Goal: Find contact information: Obtain details needed to contact an individual or organization

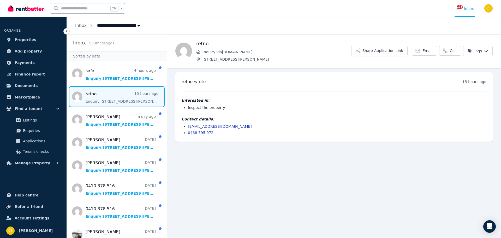
click at [232, 127] on li "eno.wasadaa@gmail.com" at bounding box center [337, 126] width 299 height 5
drag, startPoint x: 211, startPoint y: 132, endPoint x: 182, endPoint y: 138, distance: 29.6
click at [187, 135] on div "retno wrote 15 hours ago 3:35 am on Mon, 25 Aug 2025 Interested in: Inspect the…" at bounding box center [333, 106] width 317 height 69
copy link "0468 595 972"
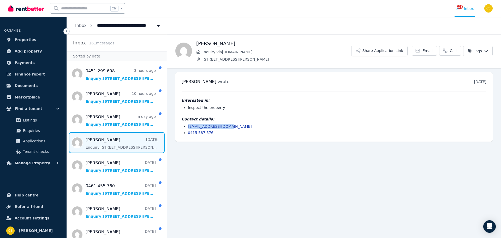
drag, startPoint x: 228, startPoint y: 126, endPoint x: 198, endPoint y: 148, distance: 37.7
click at [188, 125] on li "[EMAIL_ADDRESS][DOMAIN_NAME]" at bounding box center [337, 126] width 299 height 5
copy link "[EMAIL_ADDRESS][DOMAIN_NAME]"
drag, startPoint x: 213, startPoint y: 133, endPoint x: 183, endPoint y: 134, distance: 30.3
click at [188, 134] on li "0415 587 576" at bounding box center [337, 132] width 299 height 5
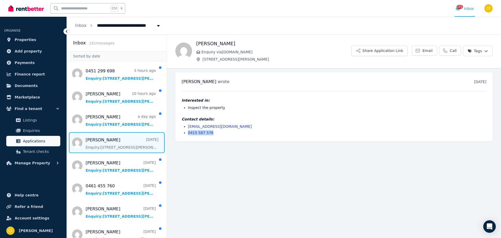
copy link "0415 587 576"
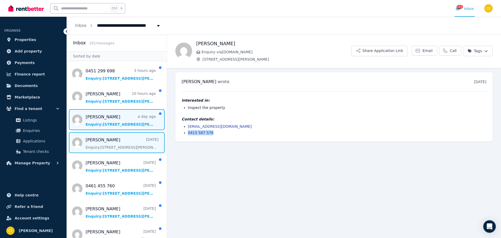
click at [108, 126] on span "Message list" at bounding box center [117, 119] width 100 height 21
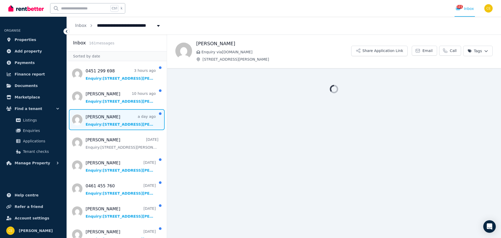
click at [120, 118] on span "Message list" at bounding box center [117, 119] width 100 height 21
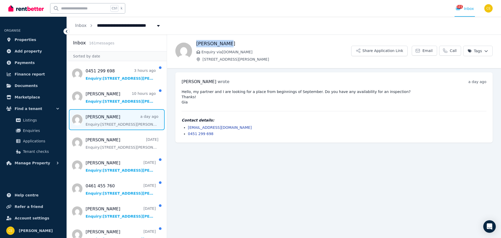
copy h1 "[PERSON_NAME]"
drag, startPoint x: 234, startPoint y: 41, endPoint x: 197, endPoint y: 46, distance: 37.4
click at [197, 46] on h1 "[PERSON_NAME]" at bounding box center [273, 43] width 155 height 7
drag, startPoint x: 221, startPoint y: 126, endPoint x: 5, endPoint y: 135, distance: 216.3
click at [187, 129] on ul "[EMAIL_ADDRESS][DOMAIN_NAME] 0451 299 698" at bounding box center [334, 130] width 305 height 11
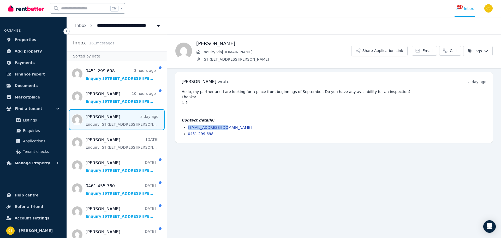
copy link "[EMAIL_ADDRESS][DOMAIN_NAME]"
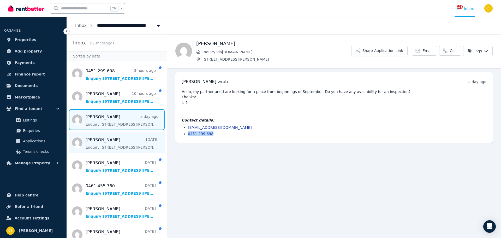
drag, startPoint x: 221, startPoint y: 134, endPoint x: 117, endPoint y: 142, distance: 104.2
click at [188, 133] on li "0451 299 698" at bounding box center [337, 133] width 299 height 5
copy link "0451 299 698"
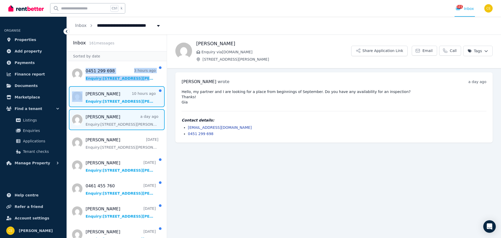
click at [114, 98] on span "Message list" at bounding box center [117, 96] width 100 height 21
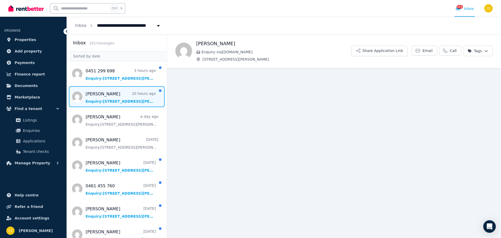
click at [198, 118] on main "Back [PERSON_NAME] Enquiry via [DOMAIN_NAME] [STREET_ADDRESS][PERSON_NAME] Appl…" at bounding box center [334, 135] width 334 height 203
click at [120, 93] on span "Message list" at bounding box center [117, 96] width 100 height 21
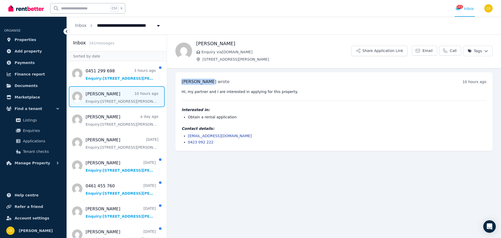
drag, startPoint x: 207, startPoint y: 84, endPoint x: 181, endPoint y: 84, distance: 26.6
click at [181, 84] on div "[PERSON_NAME] wrote 10 hours ago 8:06 am [DATE][DATE] Hi, my partner and I are …" at bounding box center [333, 111] width 317 height 79
copy span "[PERSON_NAME]"
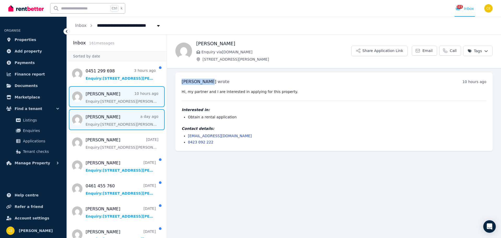
click at [93, 121] on span "Message list" at bounding box center [117, 119] width 100 height 21
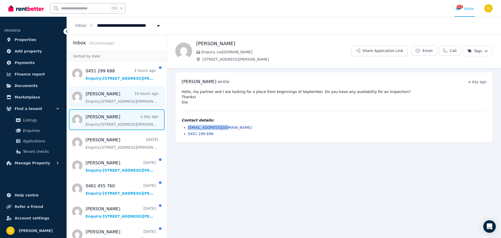
drag, startPoint x: 216, startPoint y: 127, endPoint x: 113, endPoint y: 90, distance: 109.4
click at [188, 128] on li "[EMAIL_ADDRESS][DOMAIN_NAME]" at bounding box center [337, 127] width 299 height 5
click at [111, 92] on span "Message list" at bounding box center [117, 96] width 100 height 21
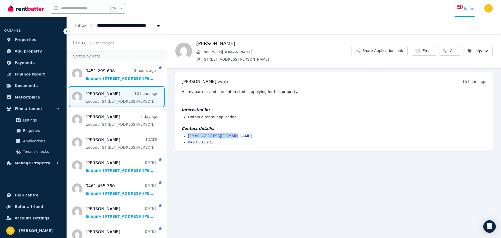
drag, startPoint x: 238, startPoint y: 135, endPoint x: 189, endPoint y: 135, distance: 49.3
click at [189, 135] on li "[EMAIL_ADDRESS][DOMAIN_NAME]" at bounding box center [337, 135] width 299 height 5
copy link "[EMAIL_ADDRESS][DOMAIN_NAME]"
drag, startPoint x: 215, startPoint y: 142, endPoint x: 179, endPoint y: 143, distance: 36.3
click at [179, 143] on div "[PERSON_NAME] wrote 10 hours ago 8:06 am [DATE][DATE] Hi, my partner and I are …" at bounding box center [333, 111] width 317 height 79
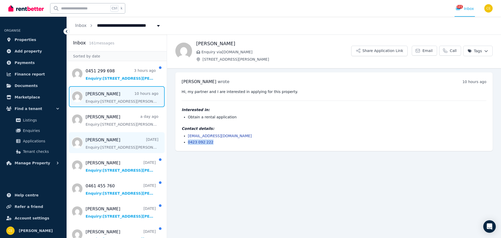
copy link "0423 092 222"
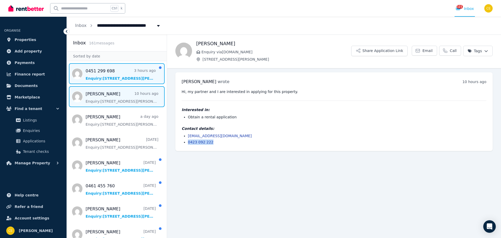
click at [114, 75] on span "Message list" at bounding box center [117, 73] width 100 height 21
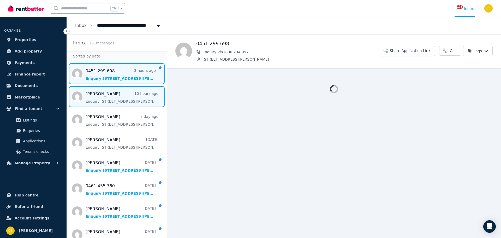
click at [115, 94] on span "Message list" at bounding box center [117, 96] width 100 height 21
